Goal: Task Accomplishment & Management: Use online tool/utility

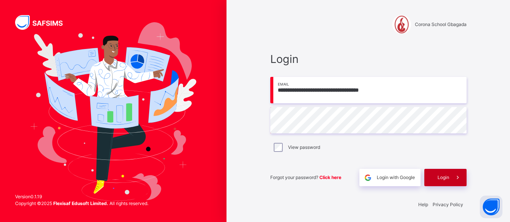
click at [441, 176] on span "Login" at bounding box center [443, 177] width 12 height 7
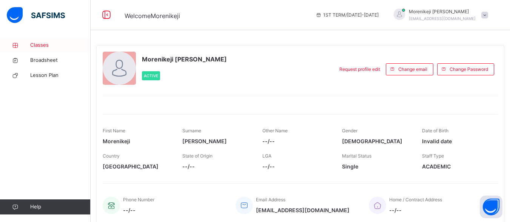
click at [42, 41] on span "Classes" at bounding box center [60, 45] width 60 height 8
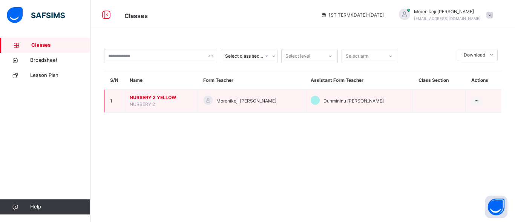
click at [136, 100] on span "NURSERY 2 YELLOW" at bounding box center [161, 97] width 62 height 7
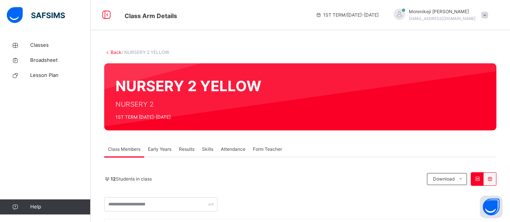
click at [230, 147] on span "Attendance" at bounding box center [233, 149] width 25 height 7
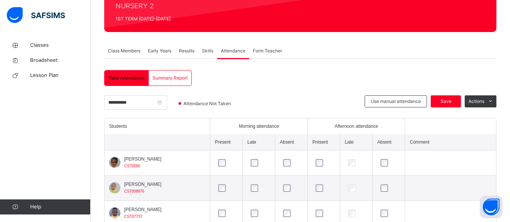
scroll to position [92, 0]
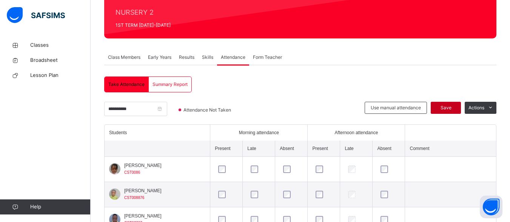
click at [450, 106] on span "Save" at bounding box center [445, 107] width 19 height 7
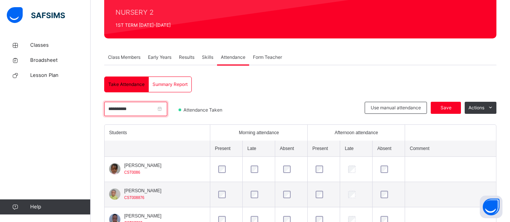
click at [113, 110] on input "**********" at bounding box center [135, 109] width 63 height 14
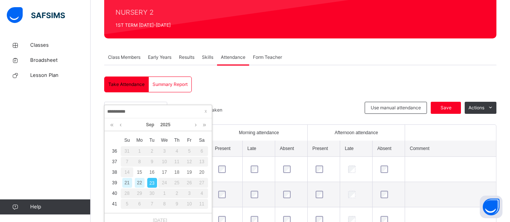
click at [138, 181] on div "22" at bounding box center [140, 183] width 10 height 10
